Goal: Task Accomplishment & Management: Use online tool/utility

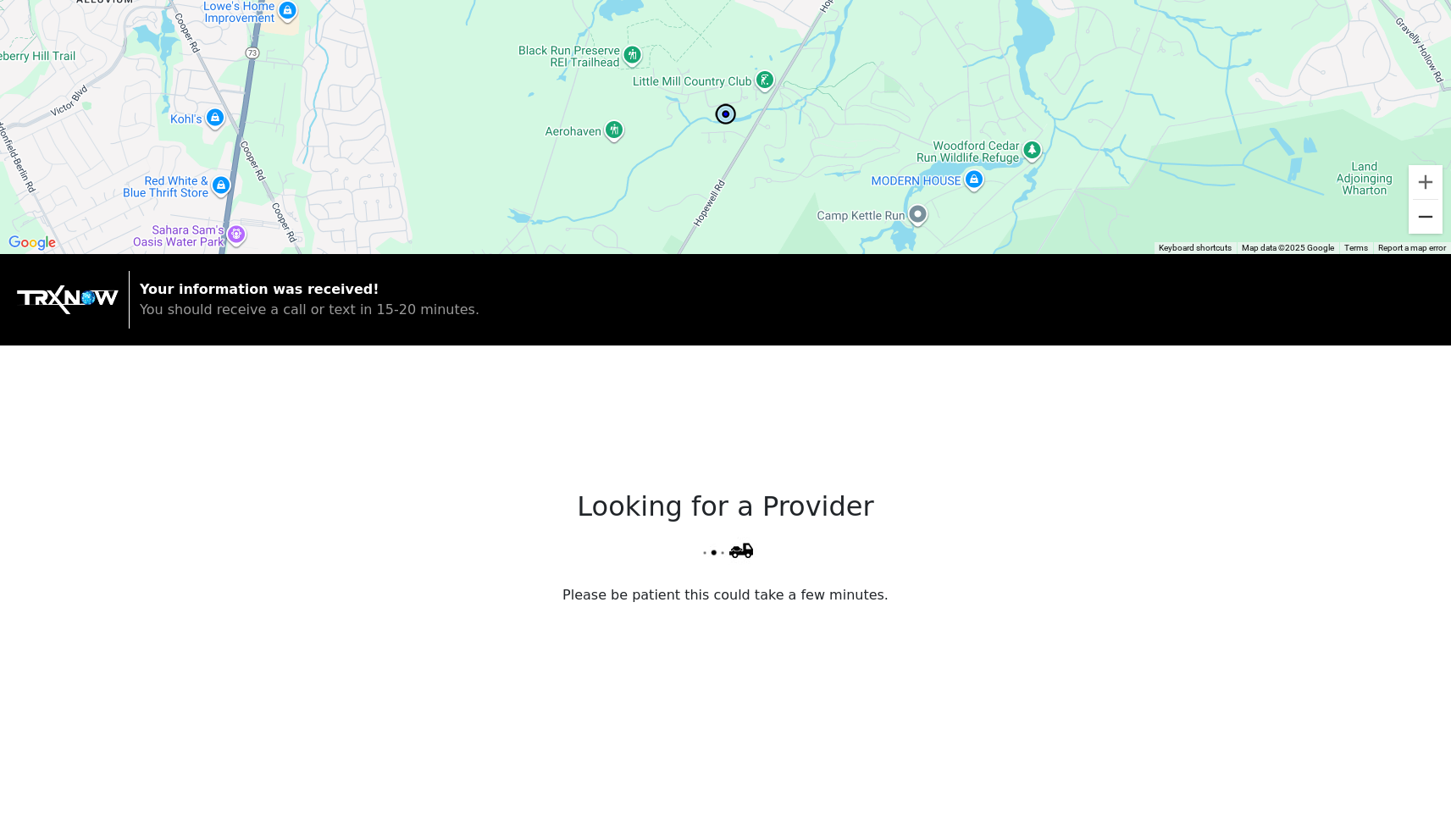
click at [1416, 220] on button "Zoom out" at bounding box center [1425, 217] width 34 height 34
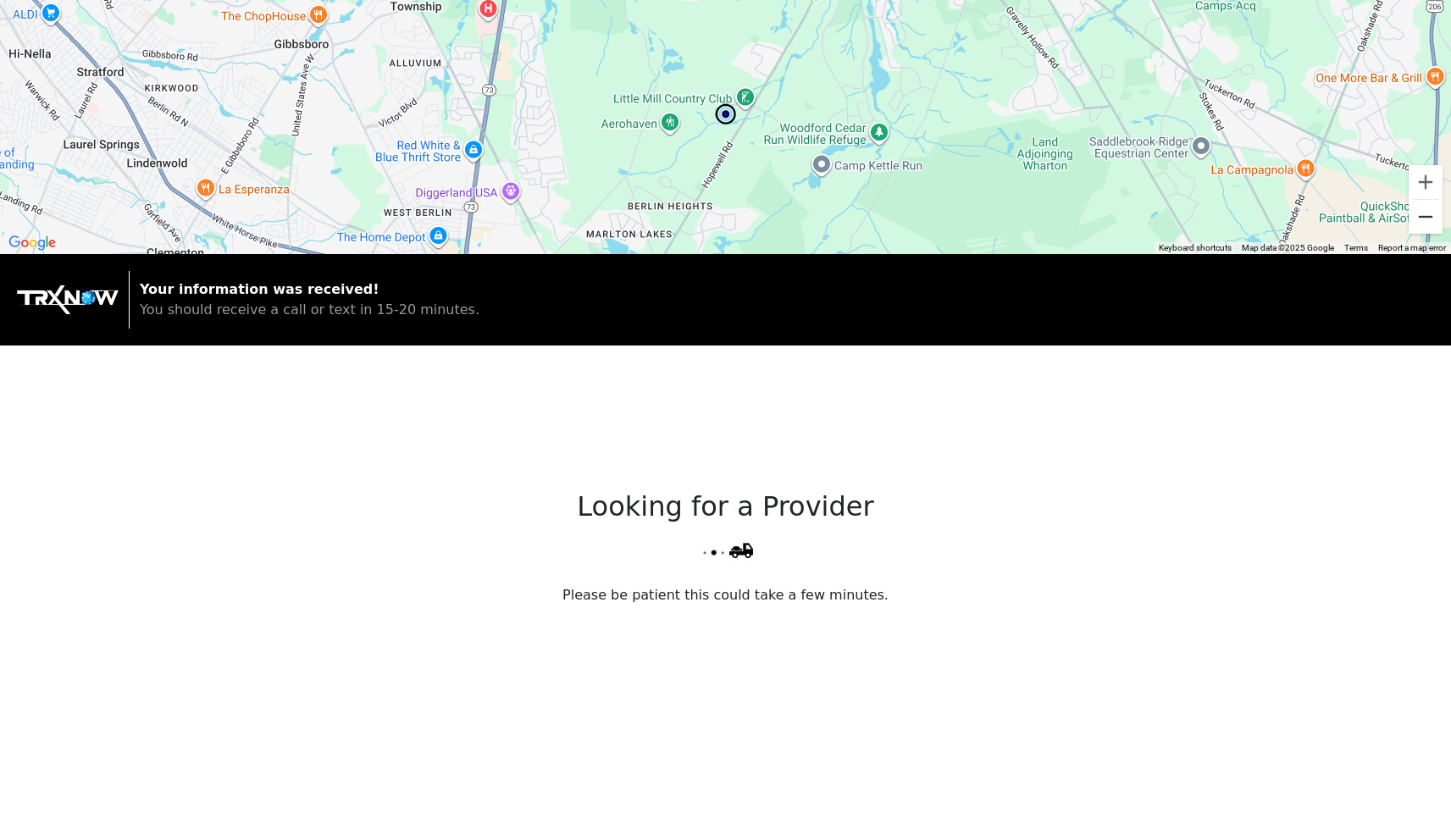
click at [1416, 220] on button "Zoom out" at bounding box center [1425, 217] width 34 height 34
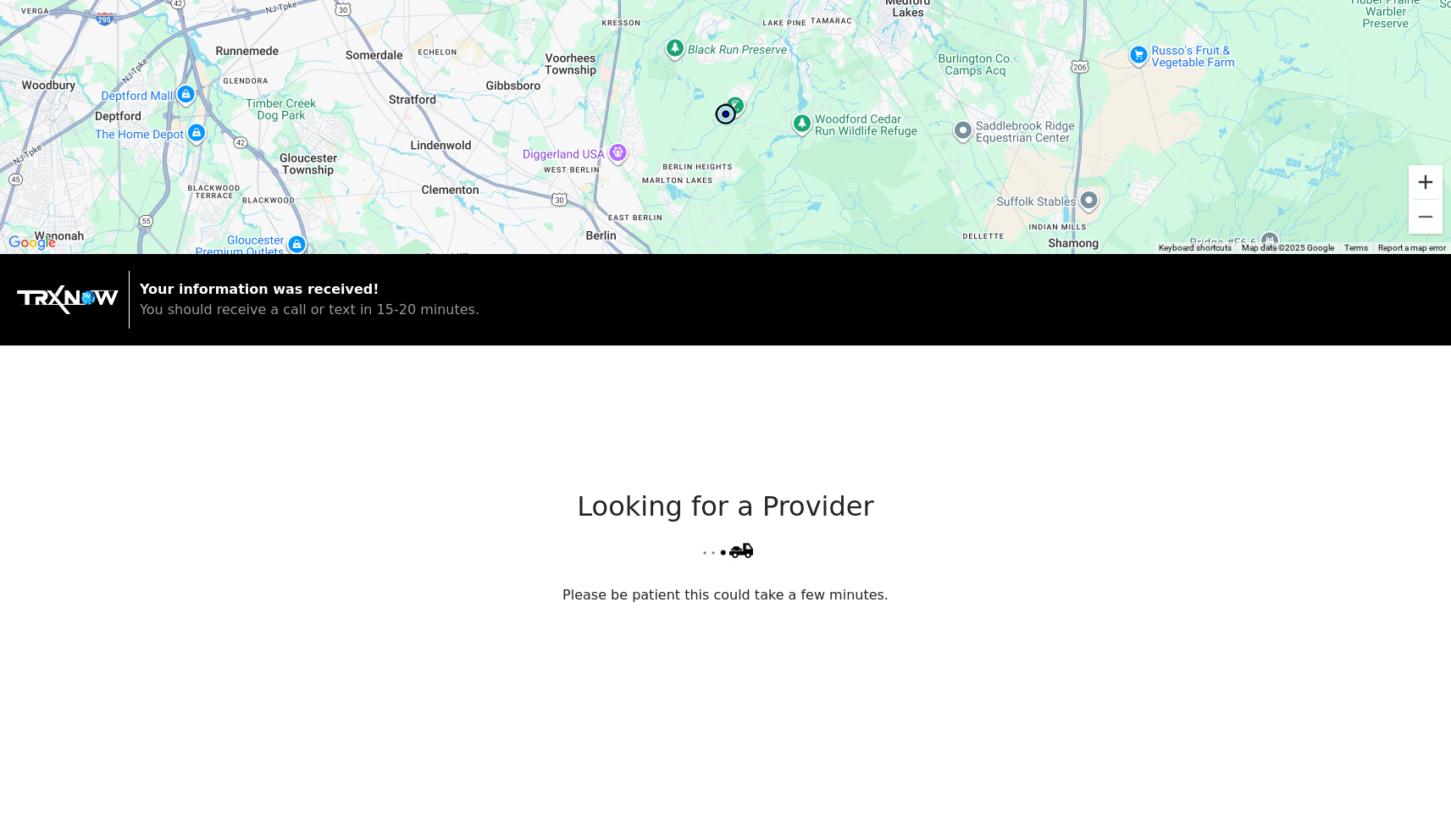
click at [1418, 181] on button "Zoom in" at bounding box center [1425, 182] width 34 height 34
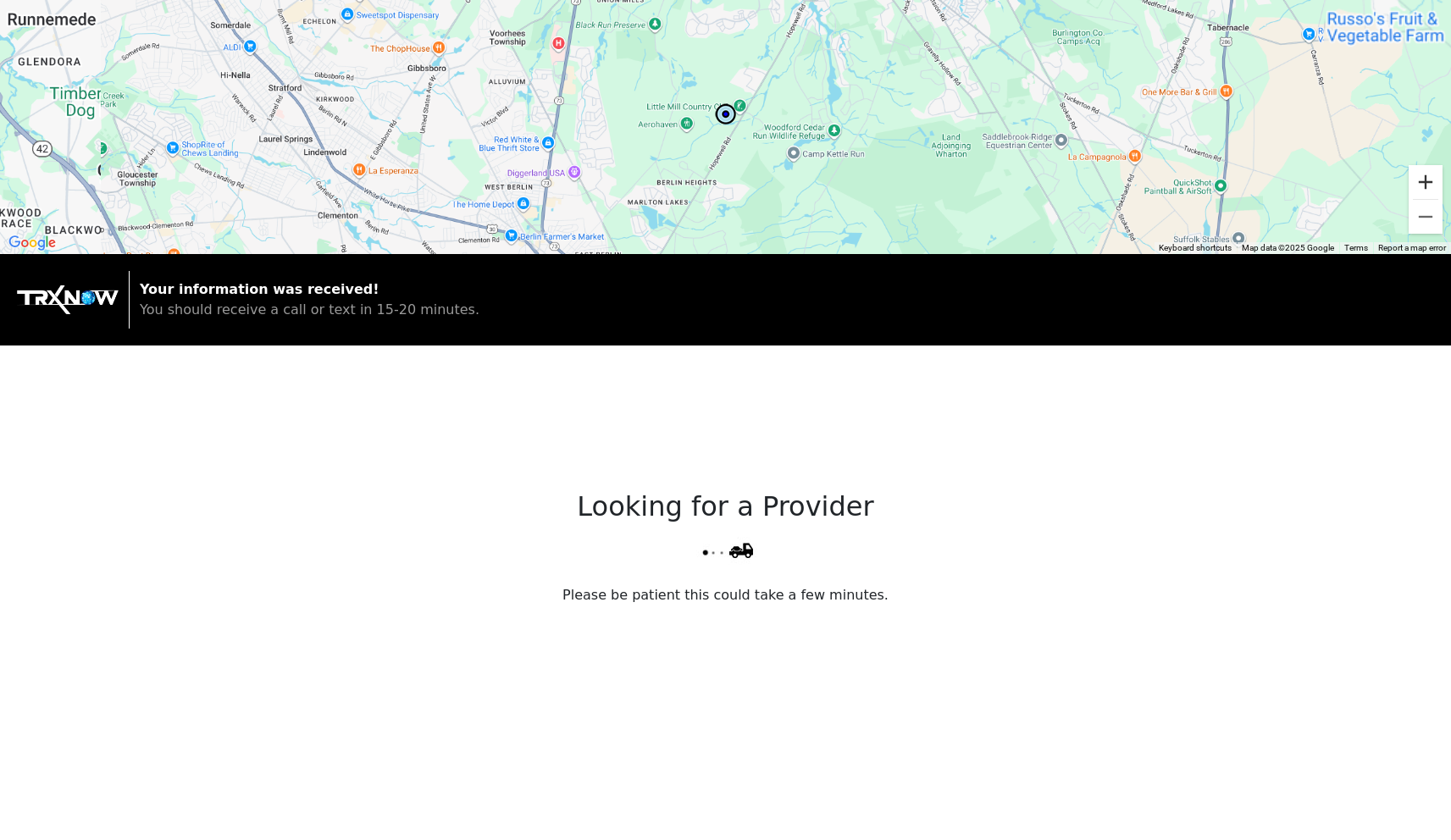
click at [1418, 181] on button "Zoom in" at bounding box center [1425, 182] width 34 height 34
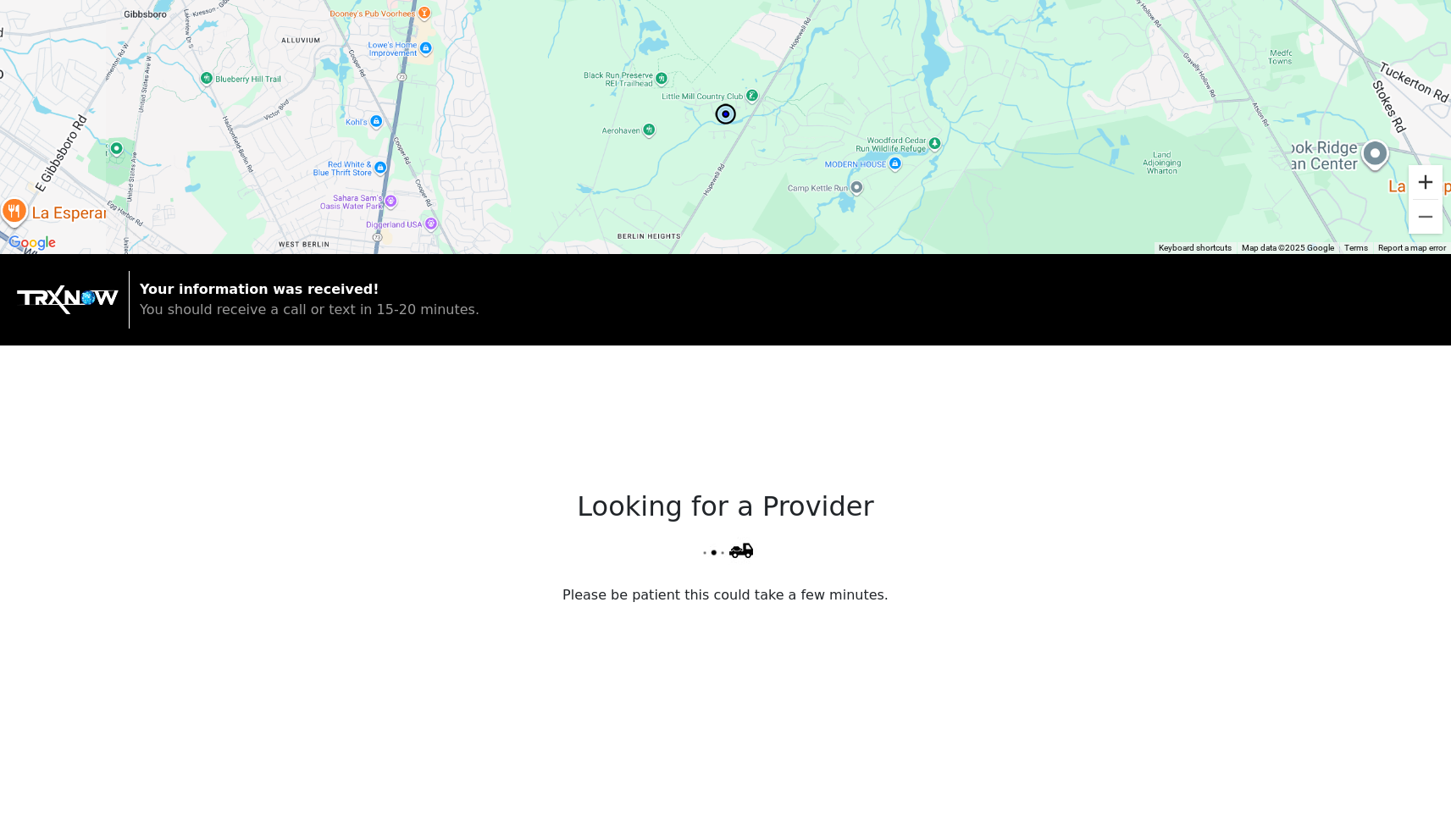
click at [1418, 181] on button "Zoom in" at bounding box center [1425, 182] width 34 height 34
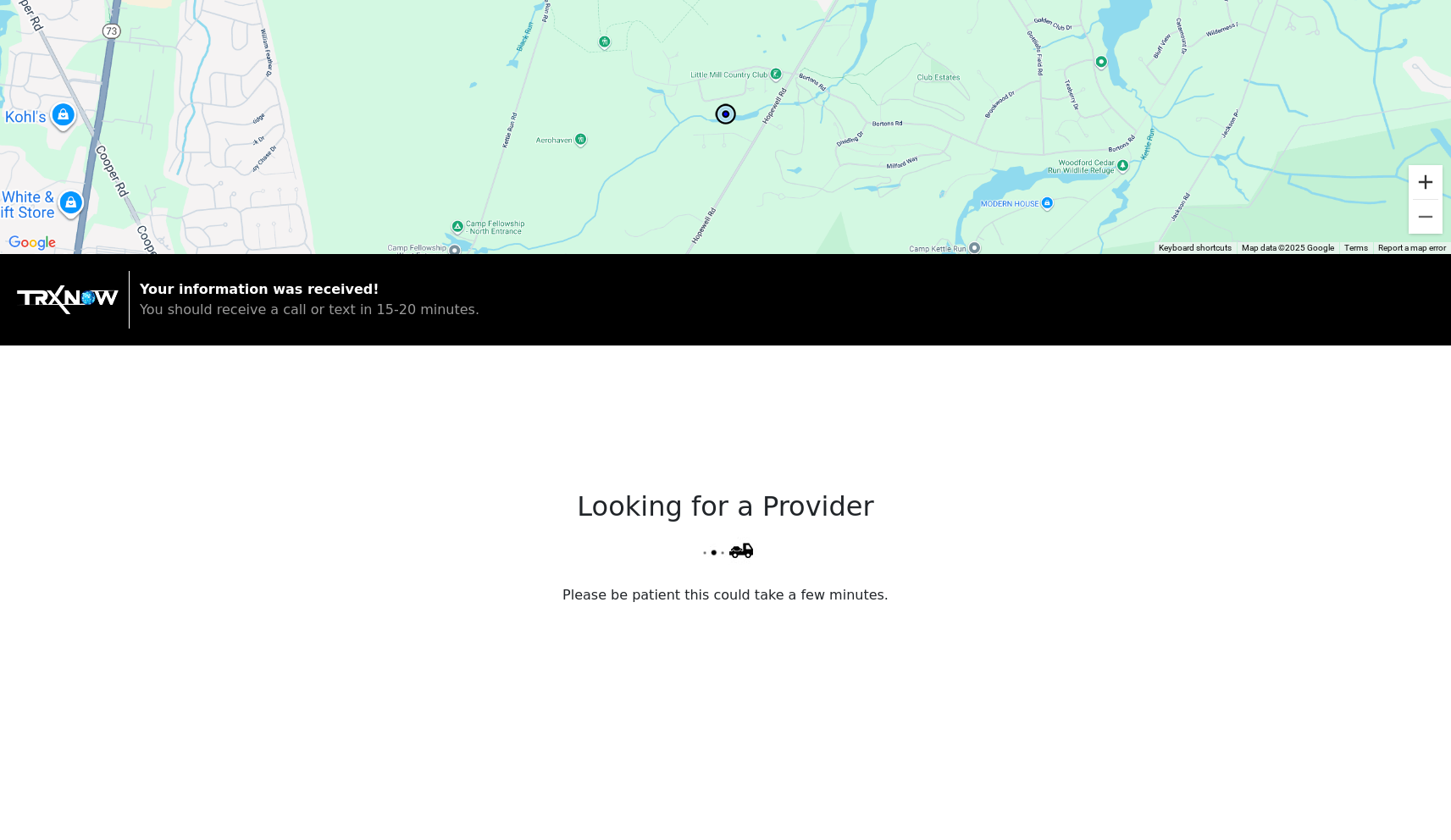
click at [1418, 181] on button "Zoom in" at bounding box center [1425, 182] width 34 height 34
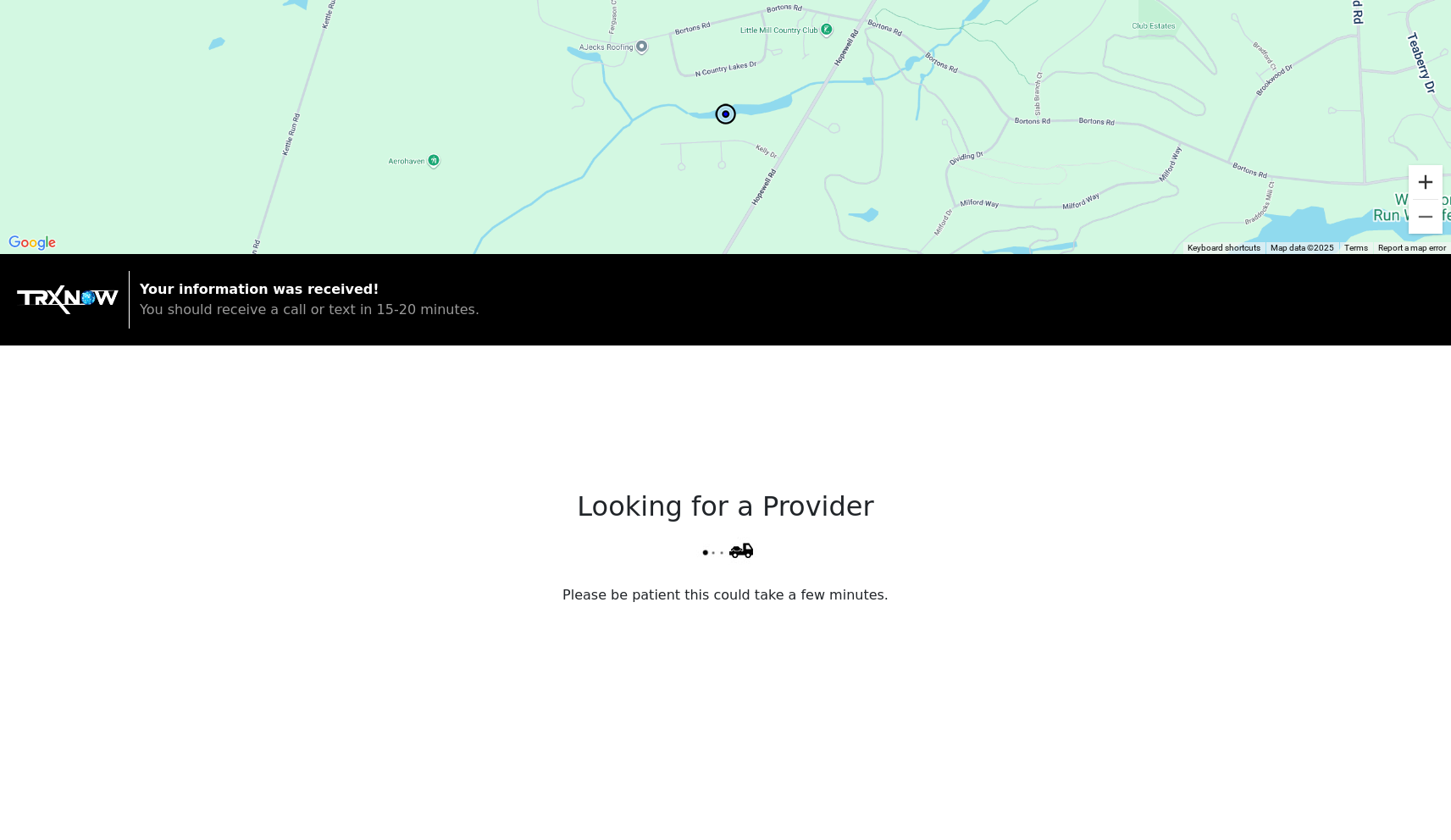
click at [1418, 181] on button "Zoom in" at bounding box center [1425, 182] width 34 height 34
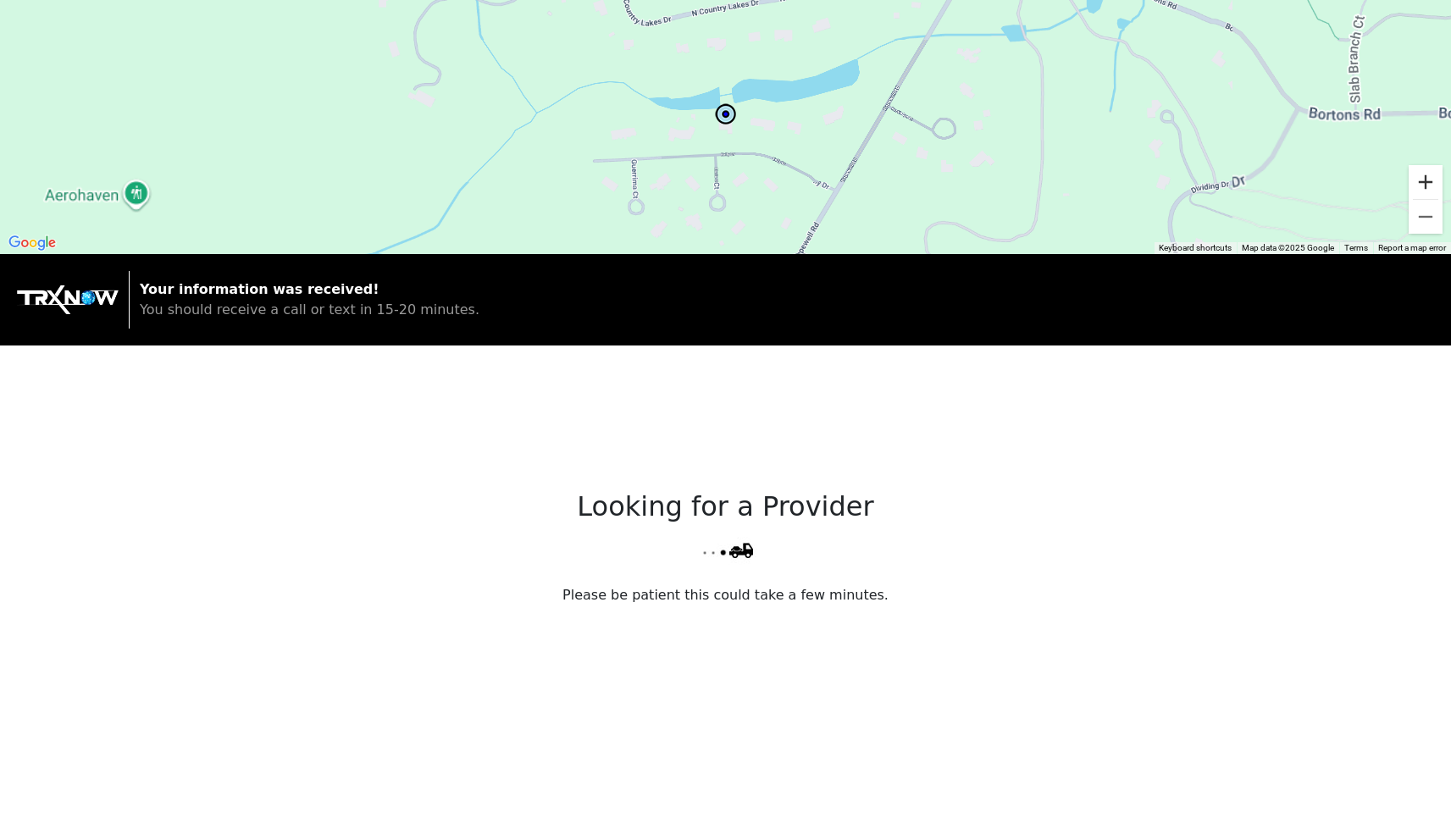
click at [1418, 181] on button "Zoom in" at bounding box center [1425, 182] width 34 height 34
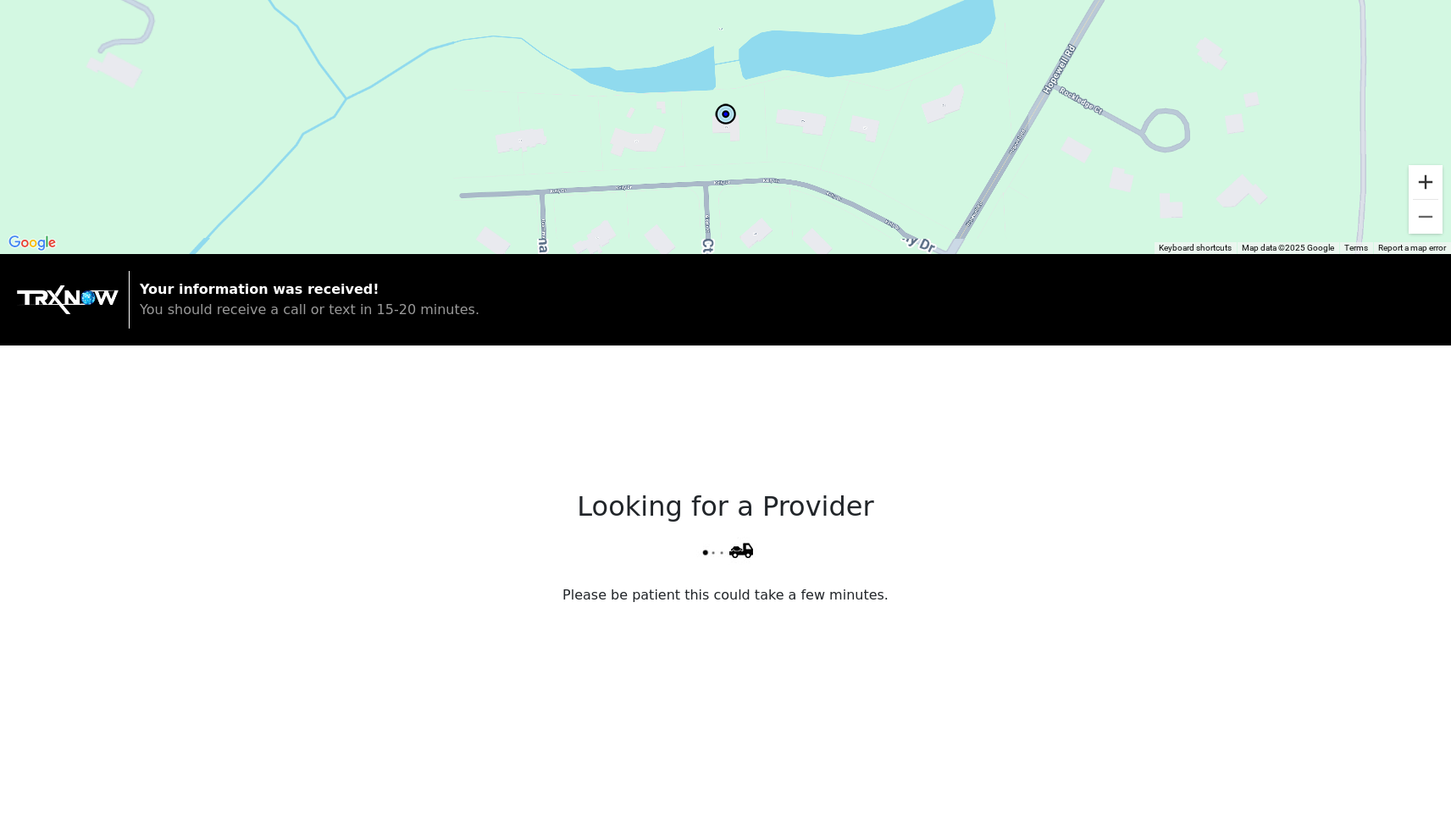
click at [1418, 181] on button "Zoom in" at bounding box center [1425, 182] width 34 height 34
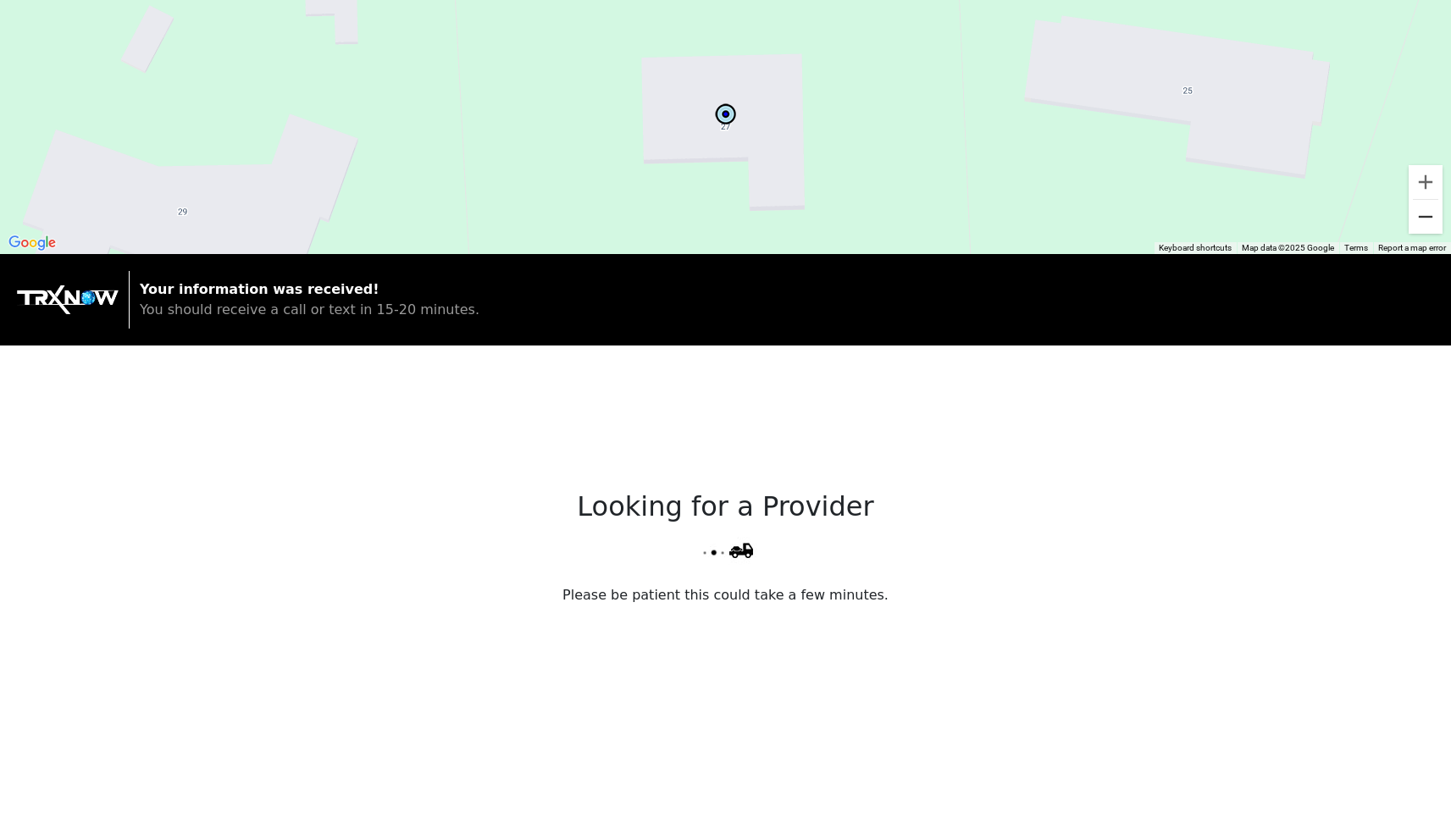
click at [1425, 223] on button "Zoom out" at bounding box center [1425, 217] width 34 height 34
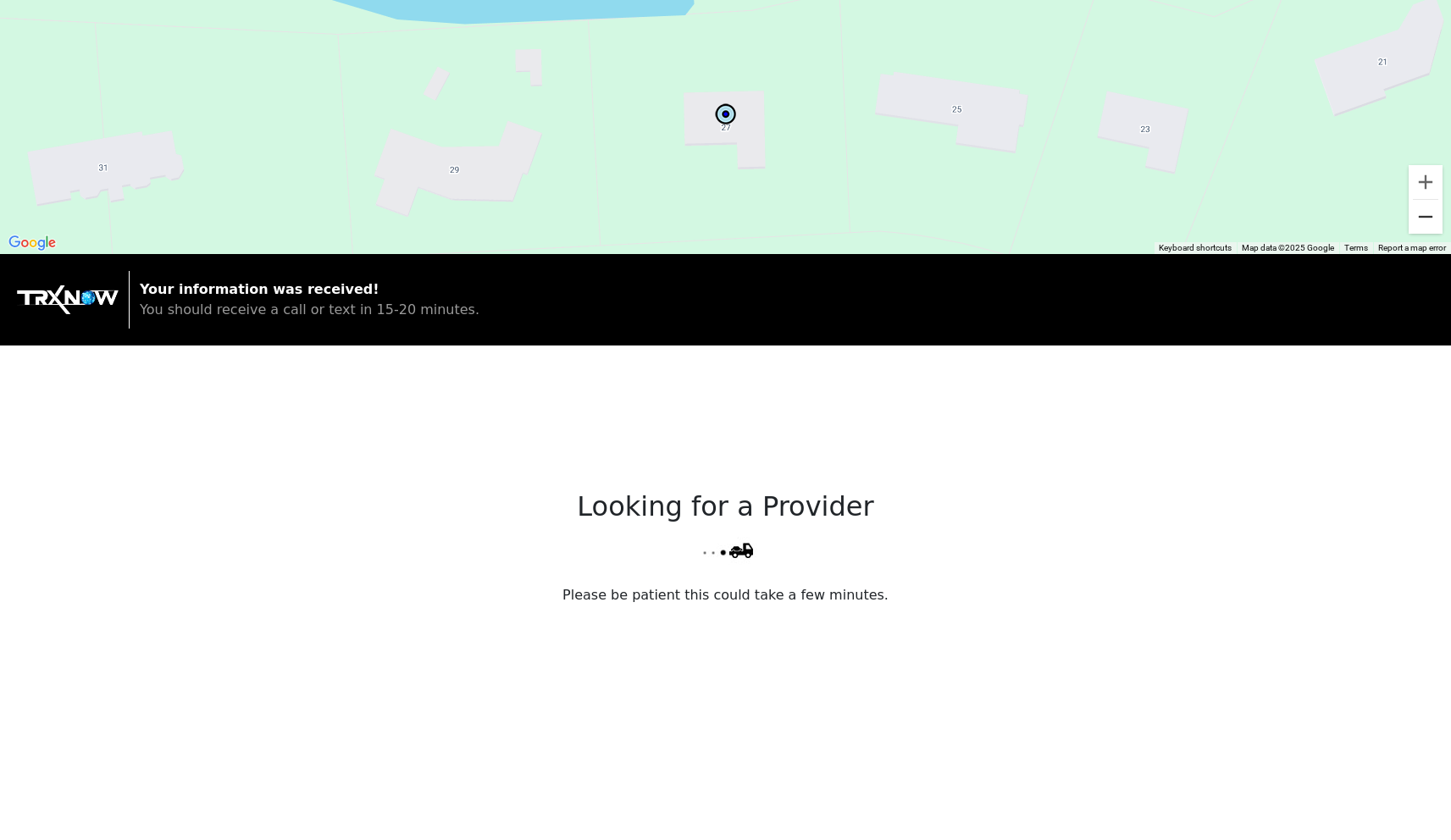
click at [1425, 223] on button "Zoom out" at bounding box center [1425, 217] width 34 height 34
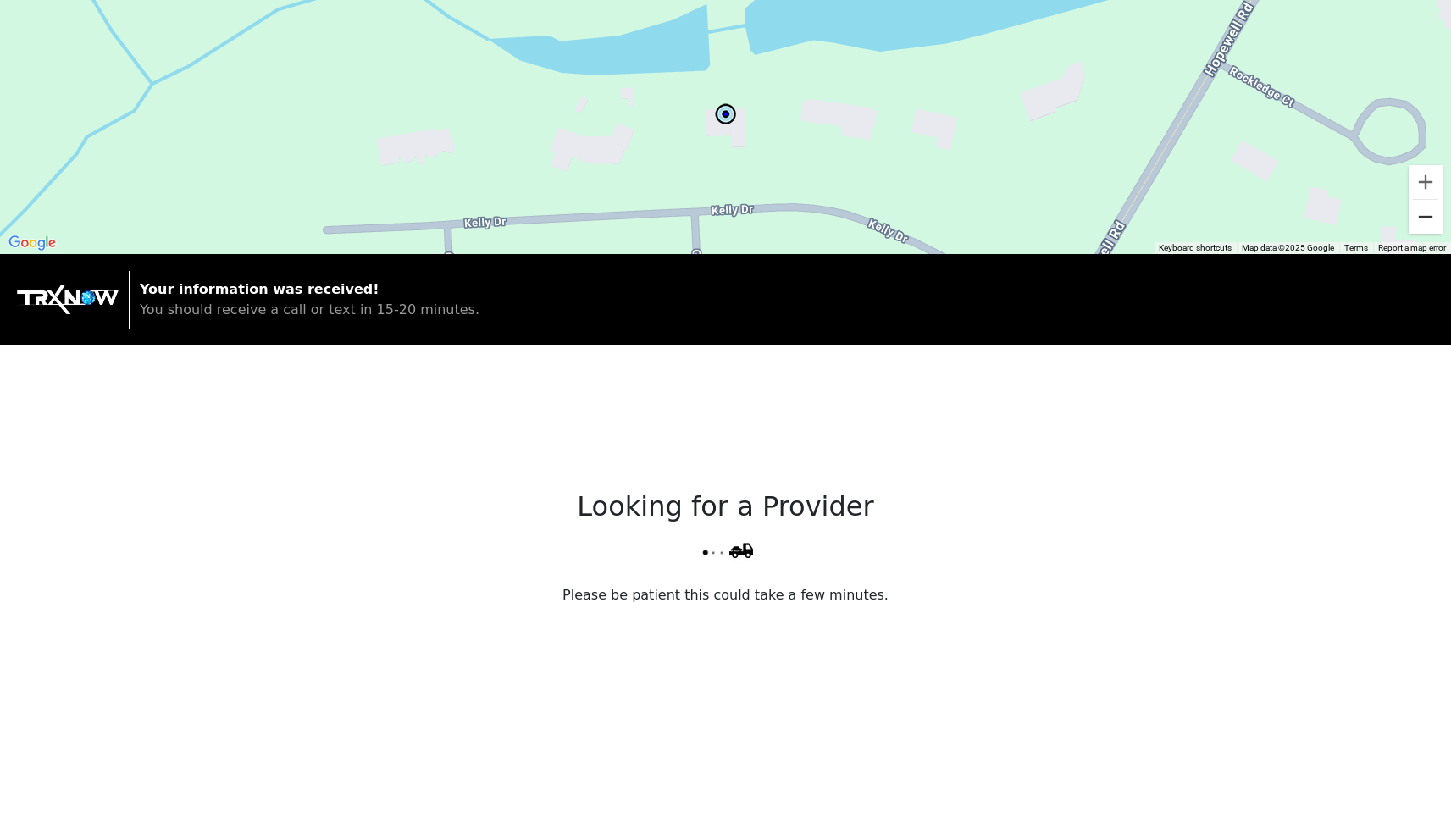
click at [1425, 223] on button "Zoom out" at bounding box center [1425, 217] width 34 height 34
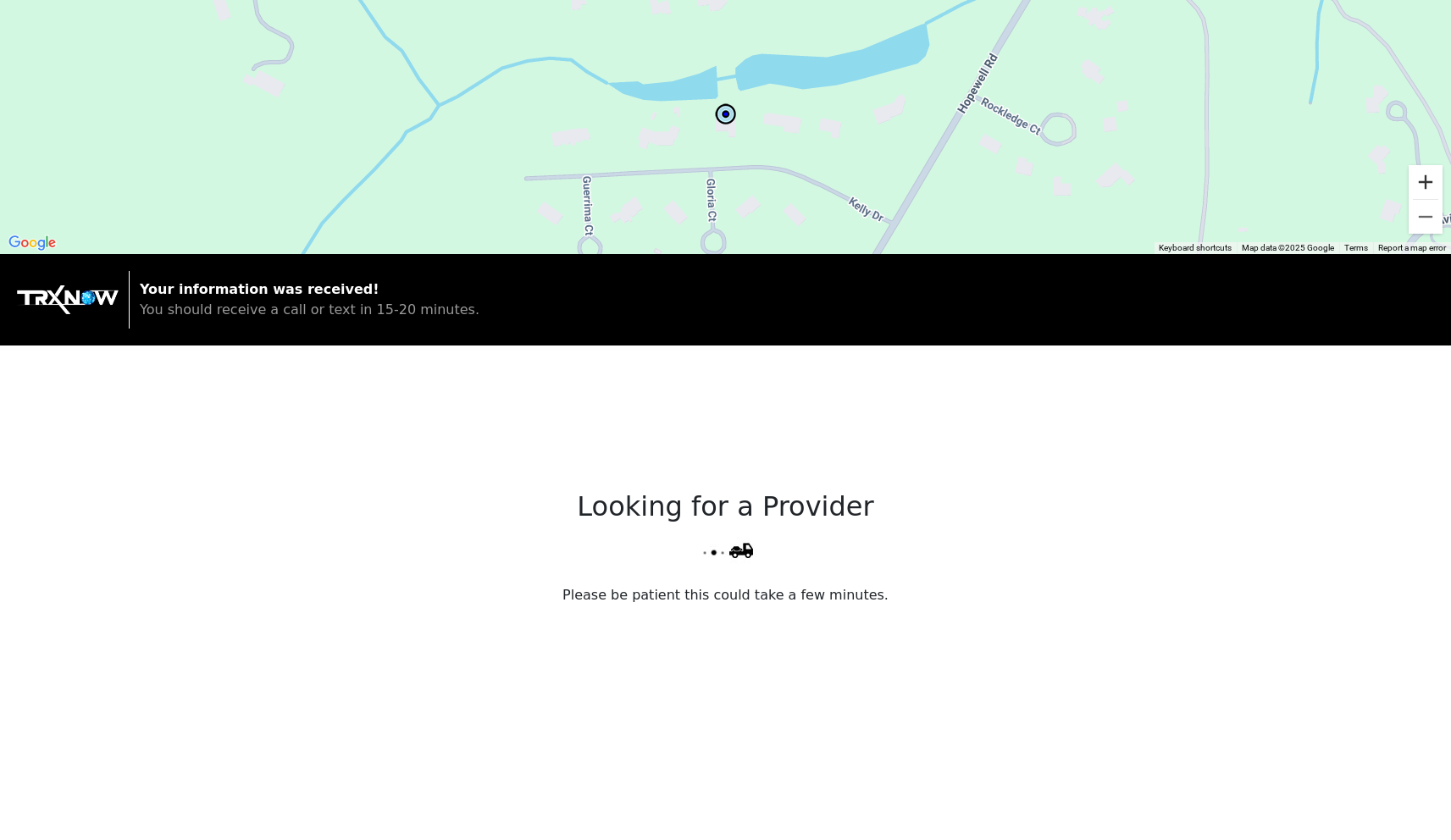
click at [1425, 190] on button "Zoom in" at bounding box center [1425, 182] width 34 height 34
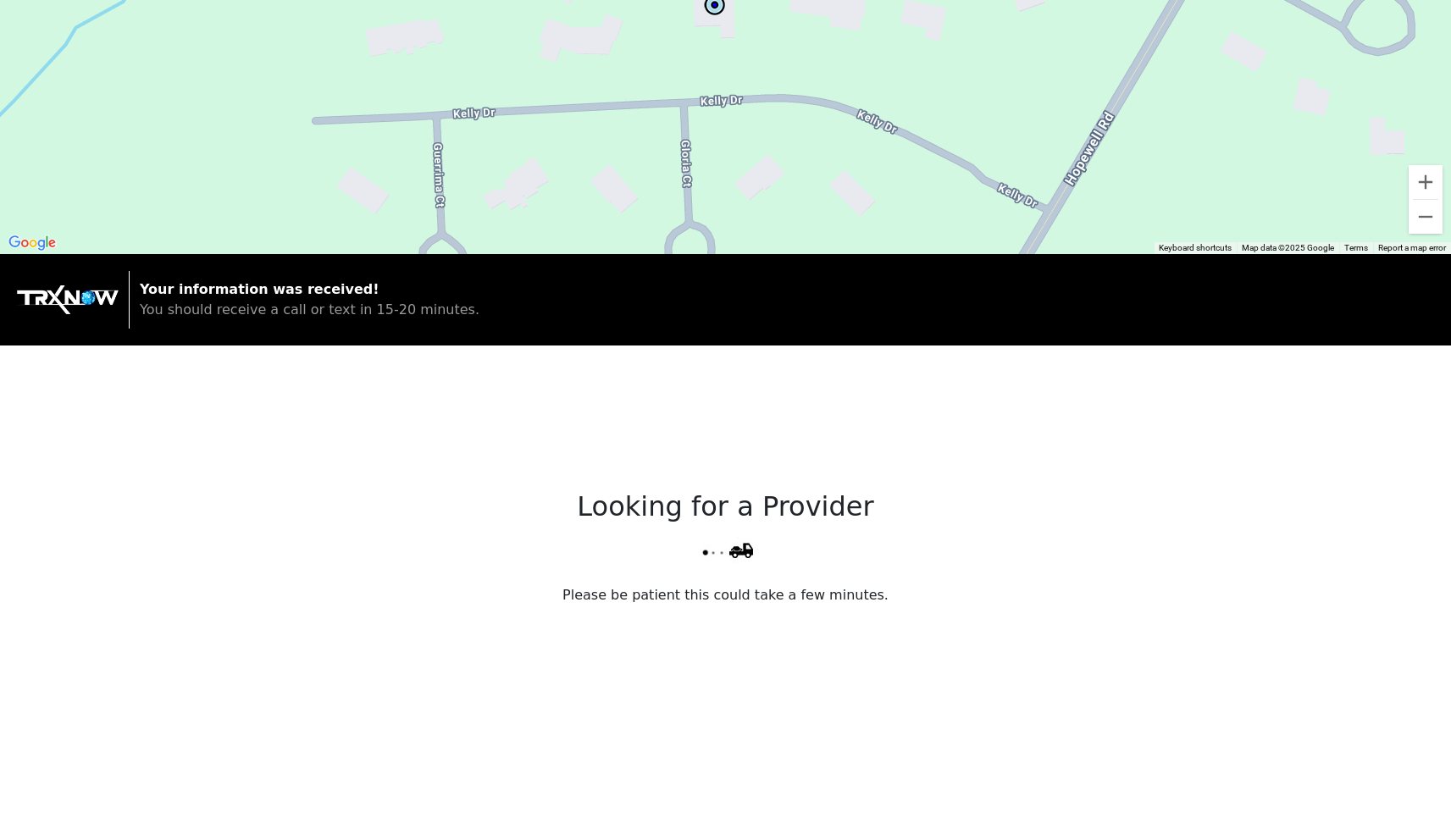
drag, startPoint x: 819, startPoint y: 183, endPoint x: 810, endPoint y: 73, distance: 110.4
click at [810, 73] on div at bounding box center [726, 127] width 1451 height 254
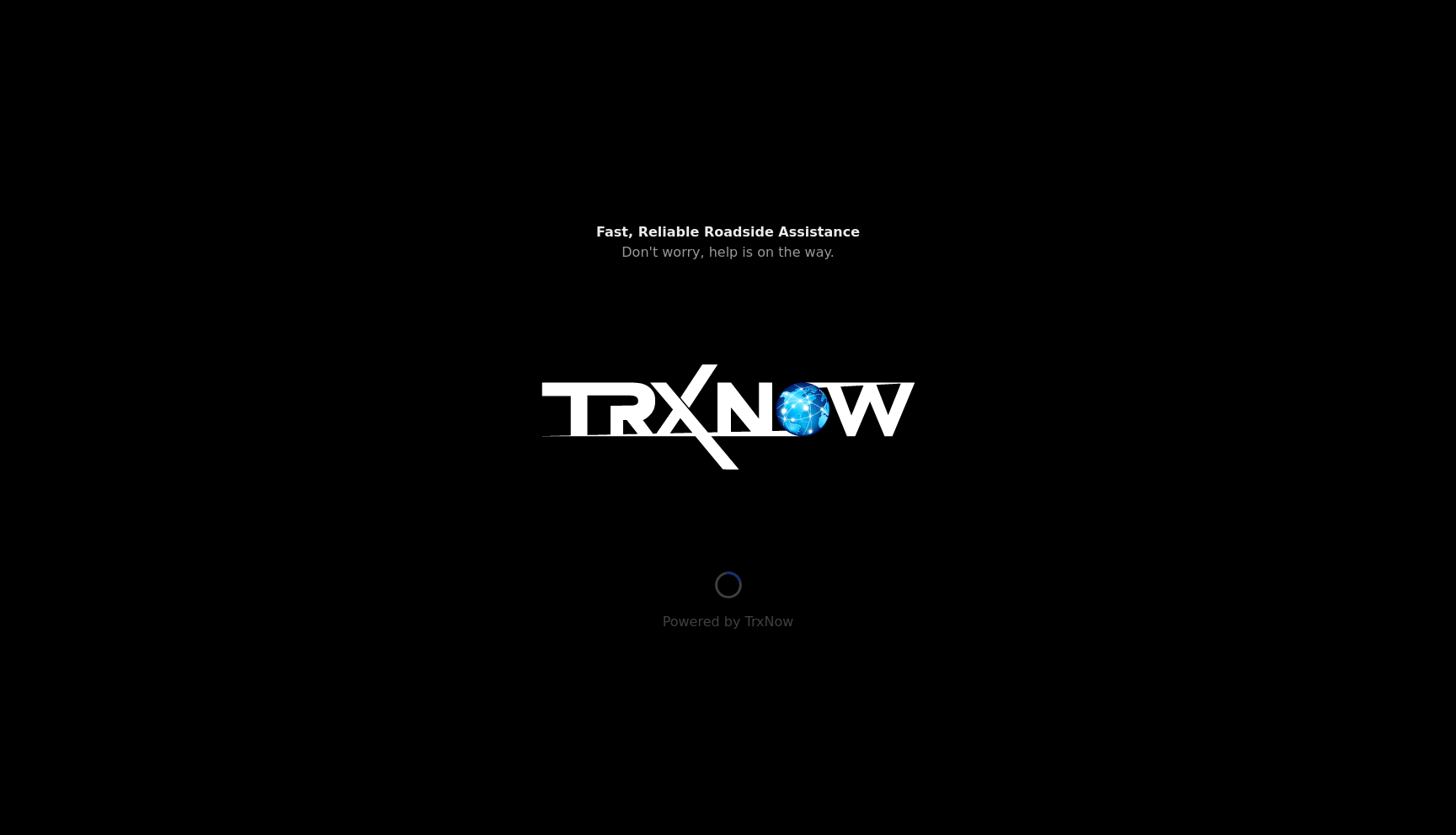
type input "27 Kelly Dr, Evesham, NJ 08053, USA"
type input "[STREET_ADDRESS][PERSON_NAME]"
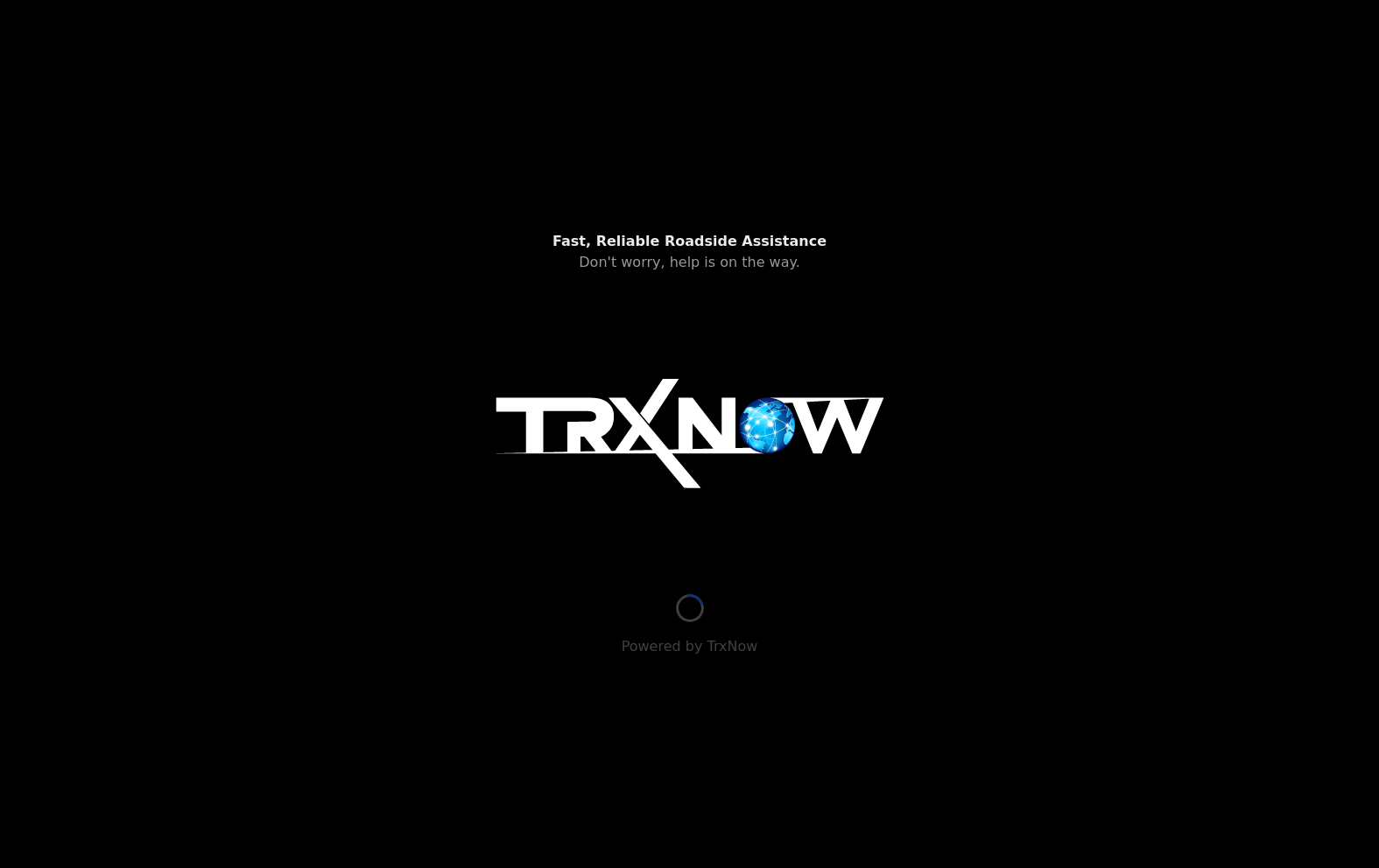
type input "[STREET_ADDRESS][PERSON_NAME]"
